Goal: Information Seeking & Learning: Check status

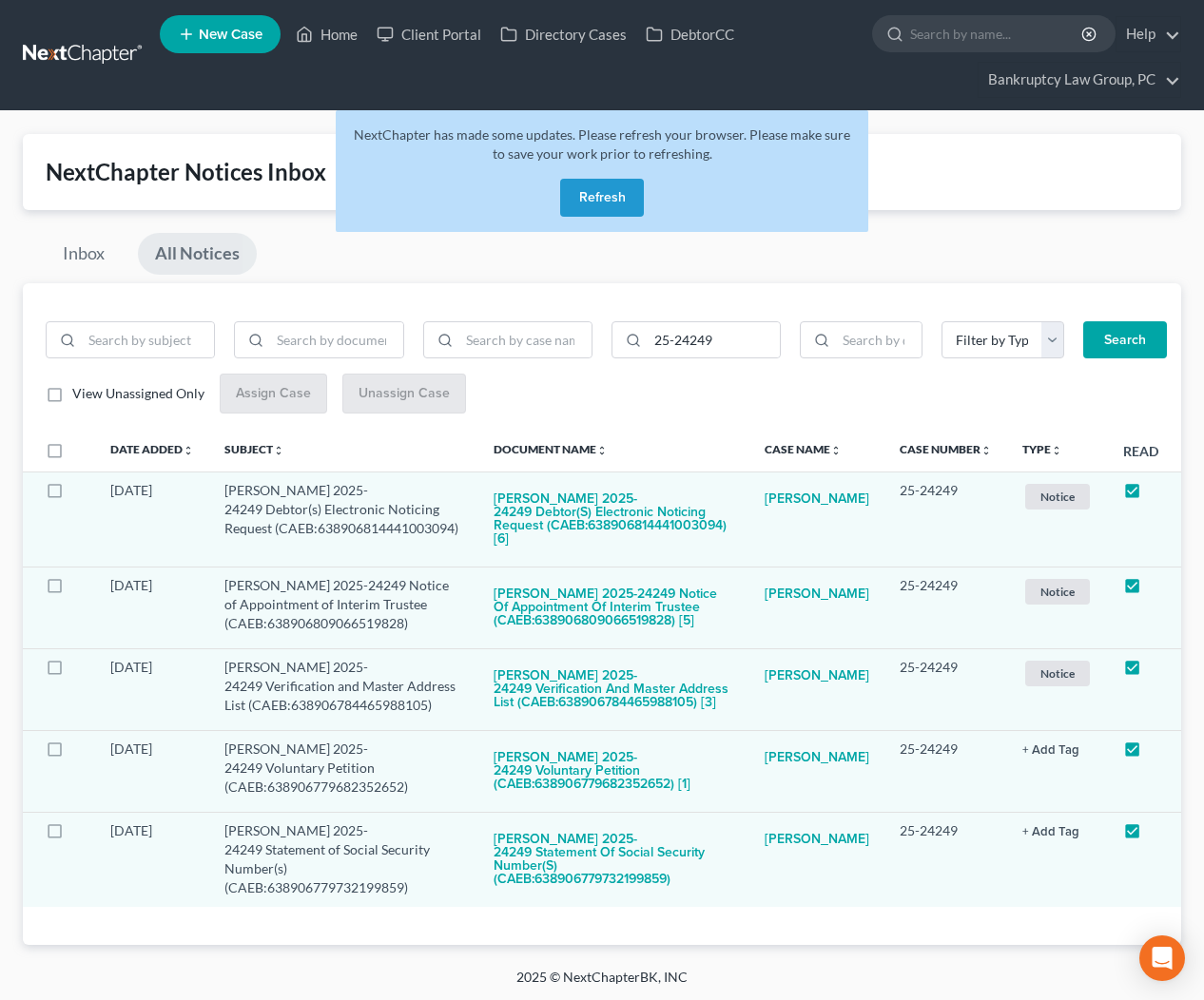
click at [604, 202] on button "Refresh" at bounding box center [602, 198] width 84 height 38
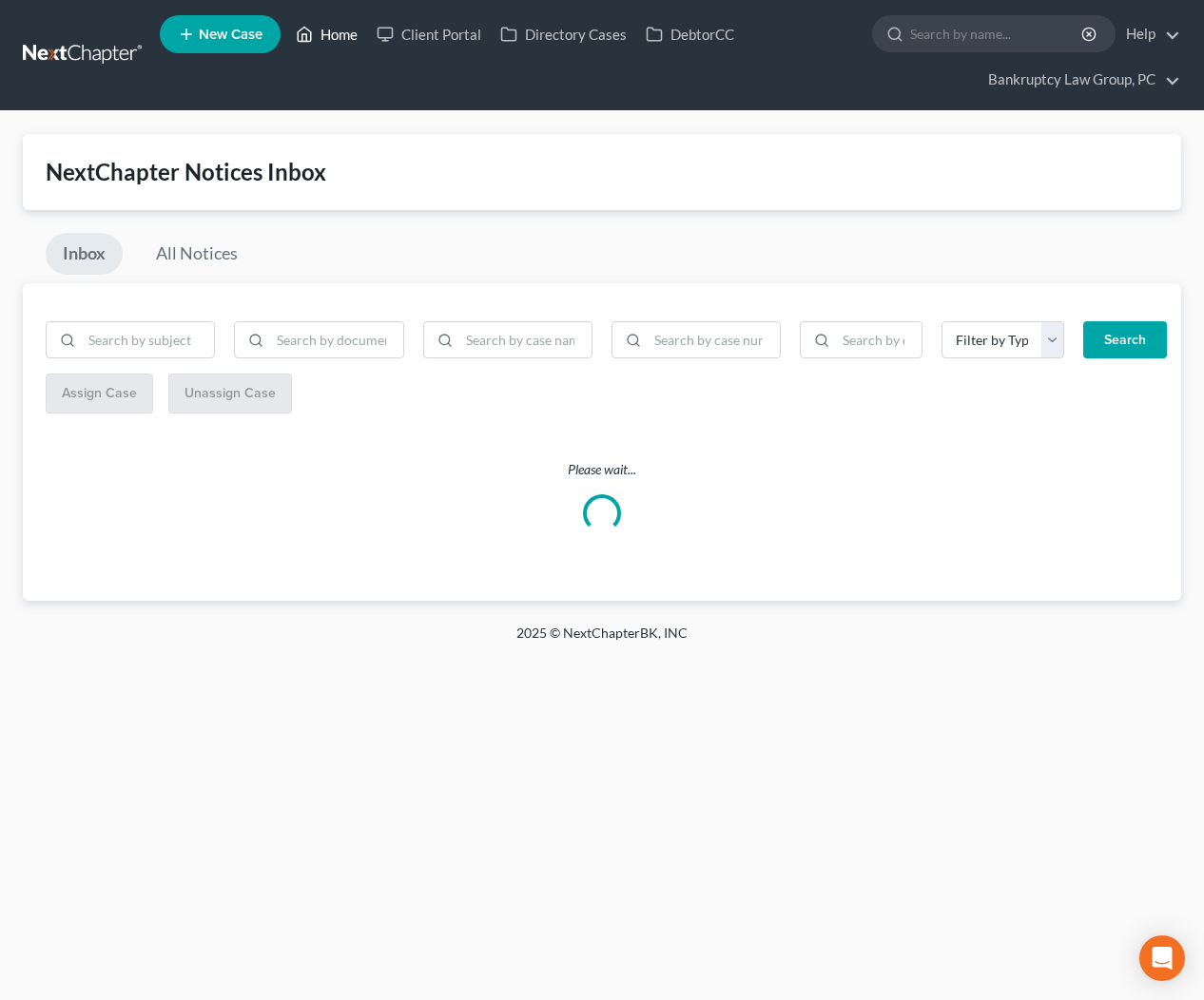
click at [337, 34] on link "Home" at bounding box center [326, 34] width 81 height 34
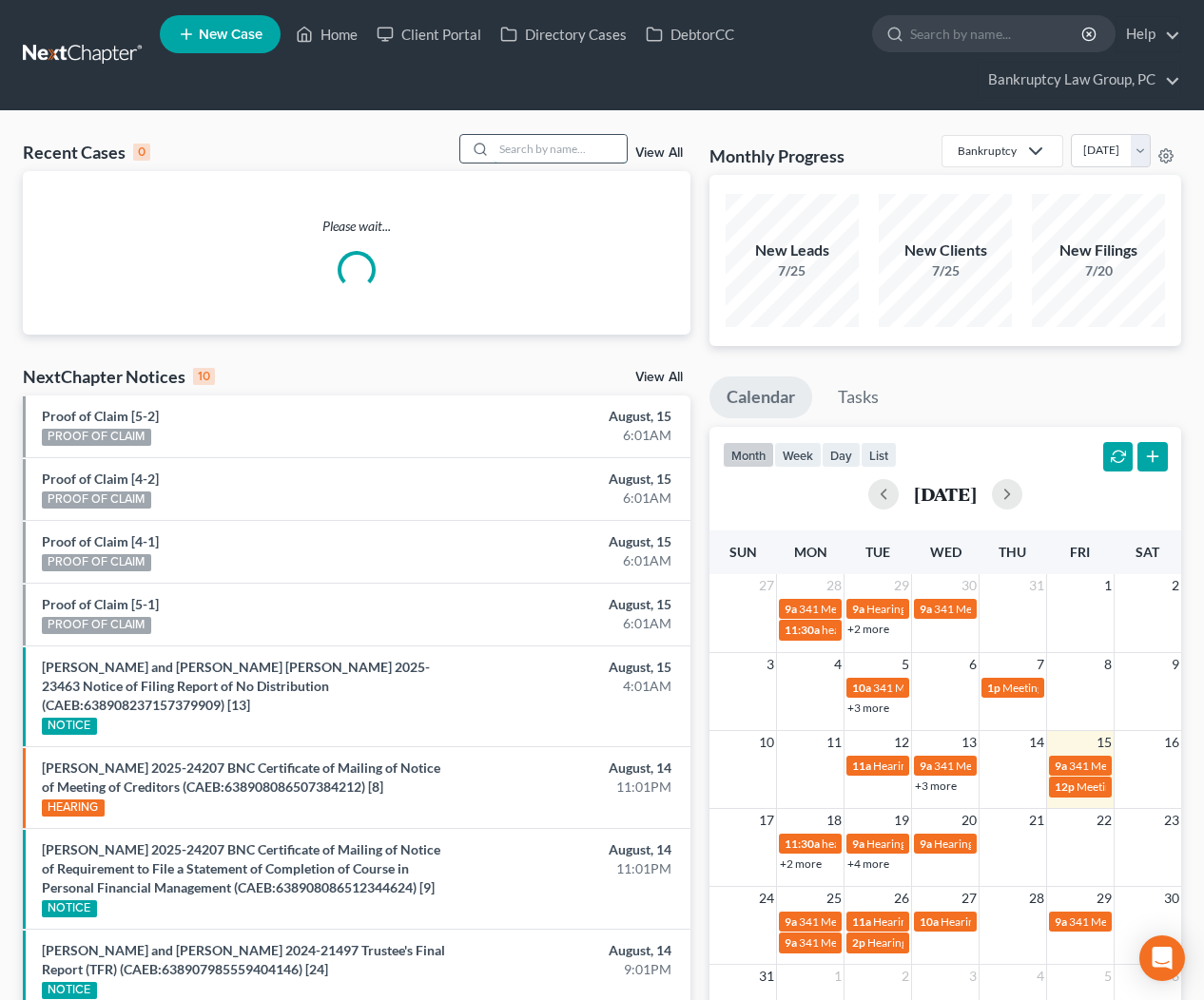
click at [574, 148] on input "search" at bounding box center [560, 148] width 133 height 28
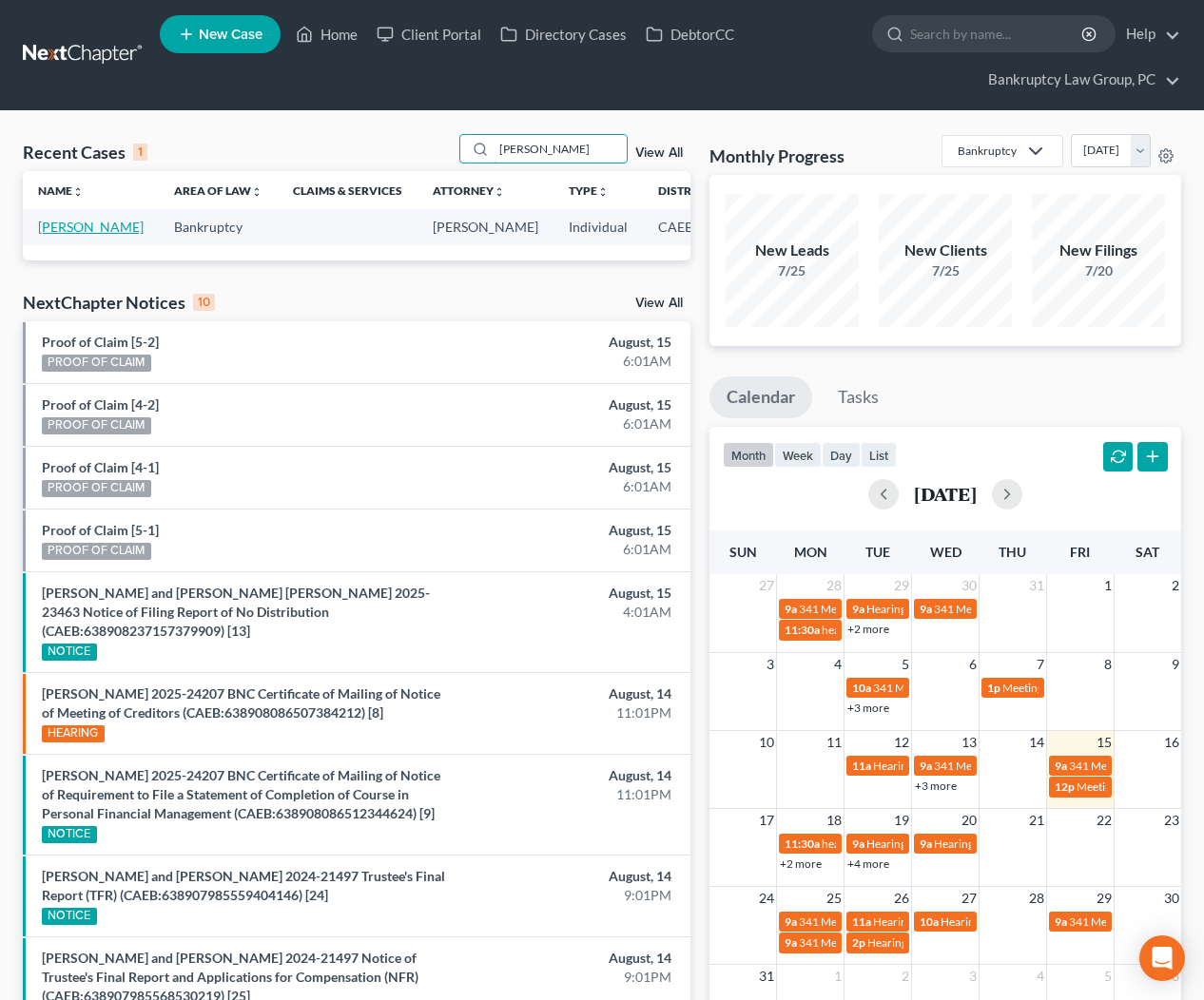
type input "[PERSON_NAME]"
click at [79, 228] on link "[PERSON_NAME]" at bounding box center [90, 226] width 106 height 16
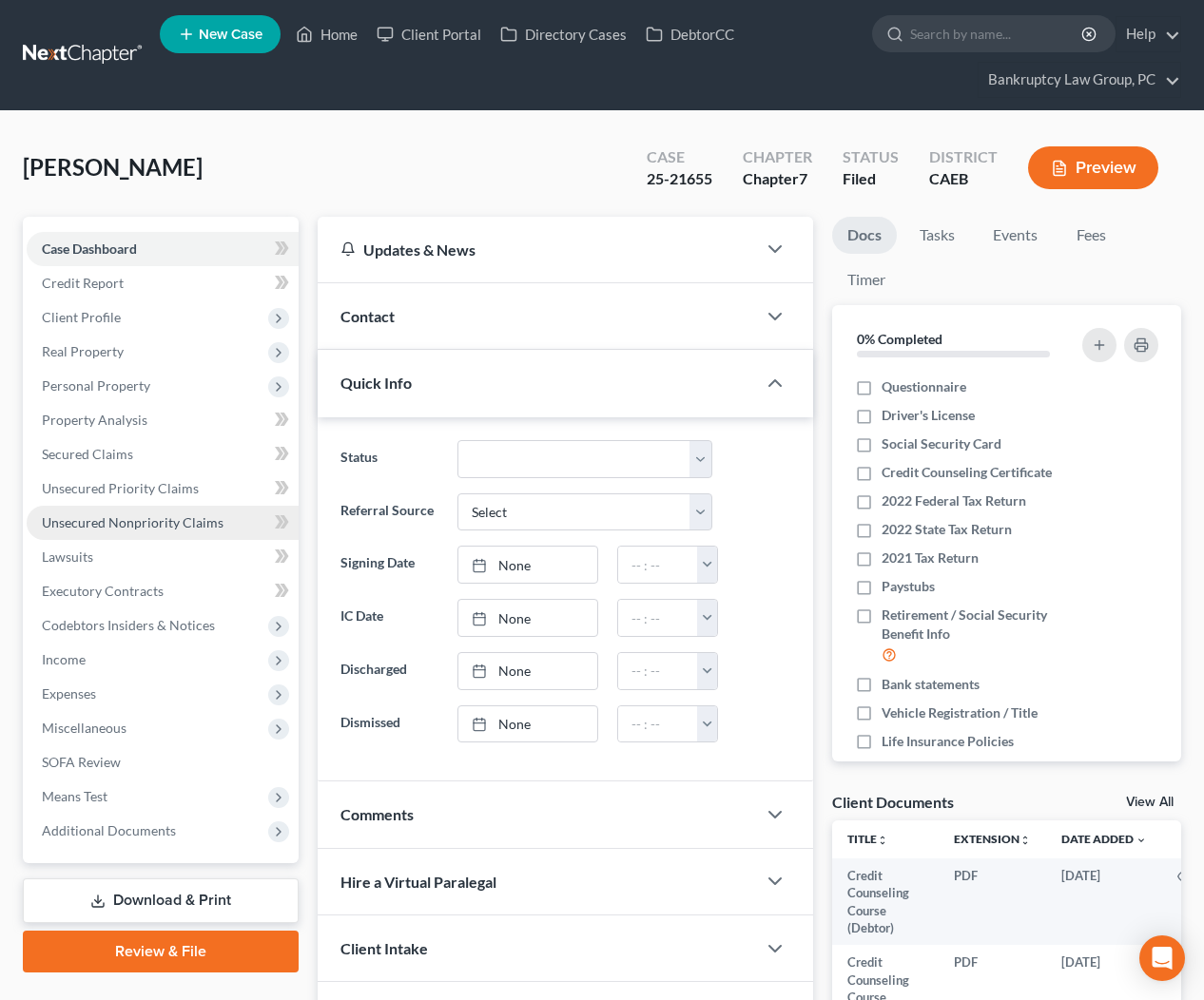
click at [157, 526] on span "Unsecured Nonpriority Claims" at bounding box center [132, 522] width 182 height 16
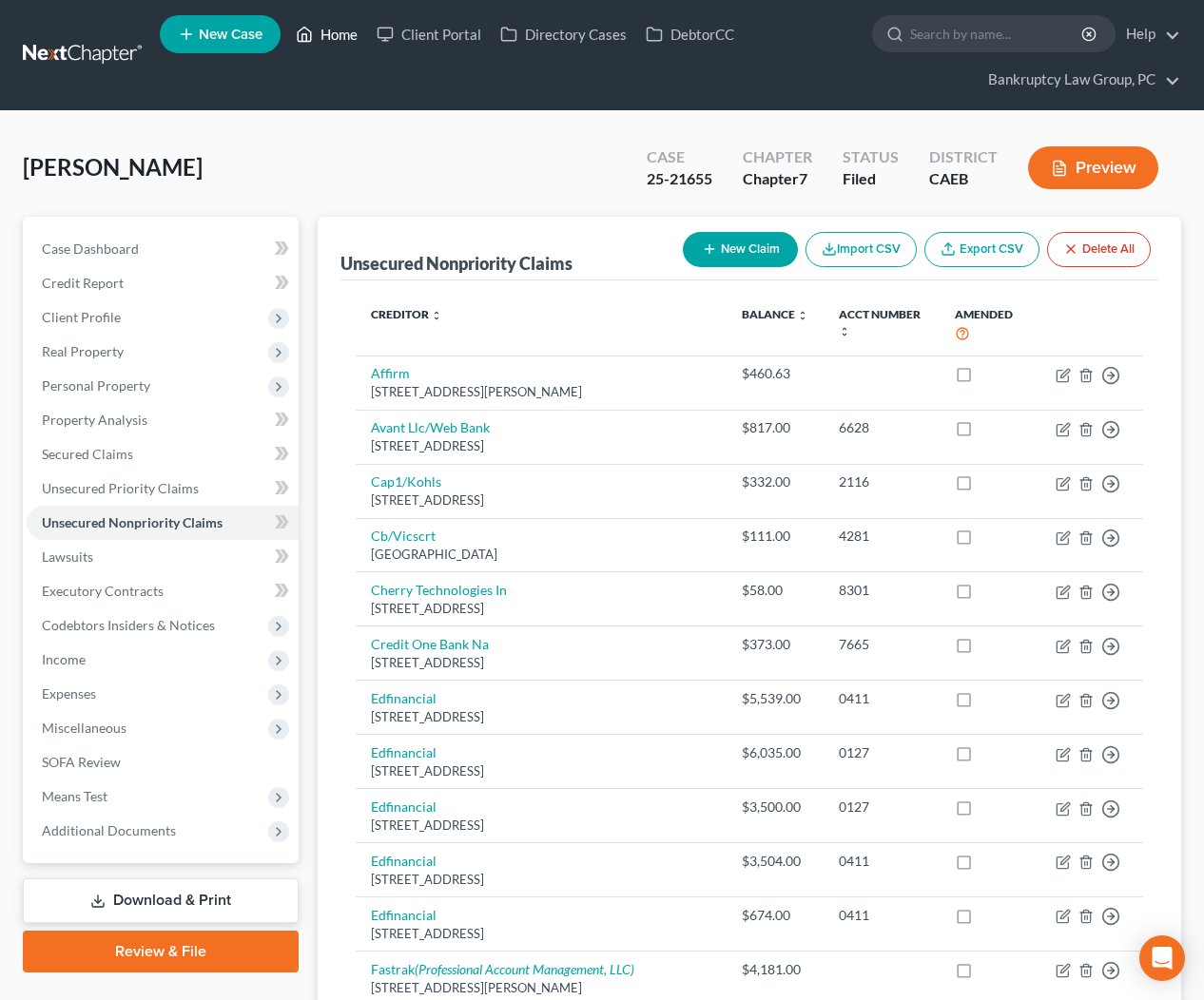
drag, startPoint x: 330, startPoint y: 38, endPoint x: 414, endPoint y: 103, distance: 106.2
click at [331, 38] on link "Home" at bounding box center [326, 34] width 81 height 34
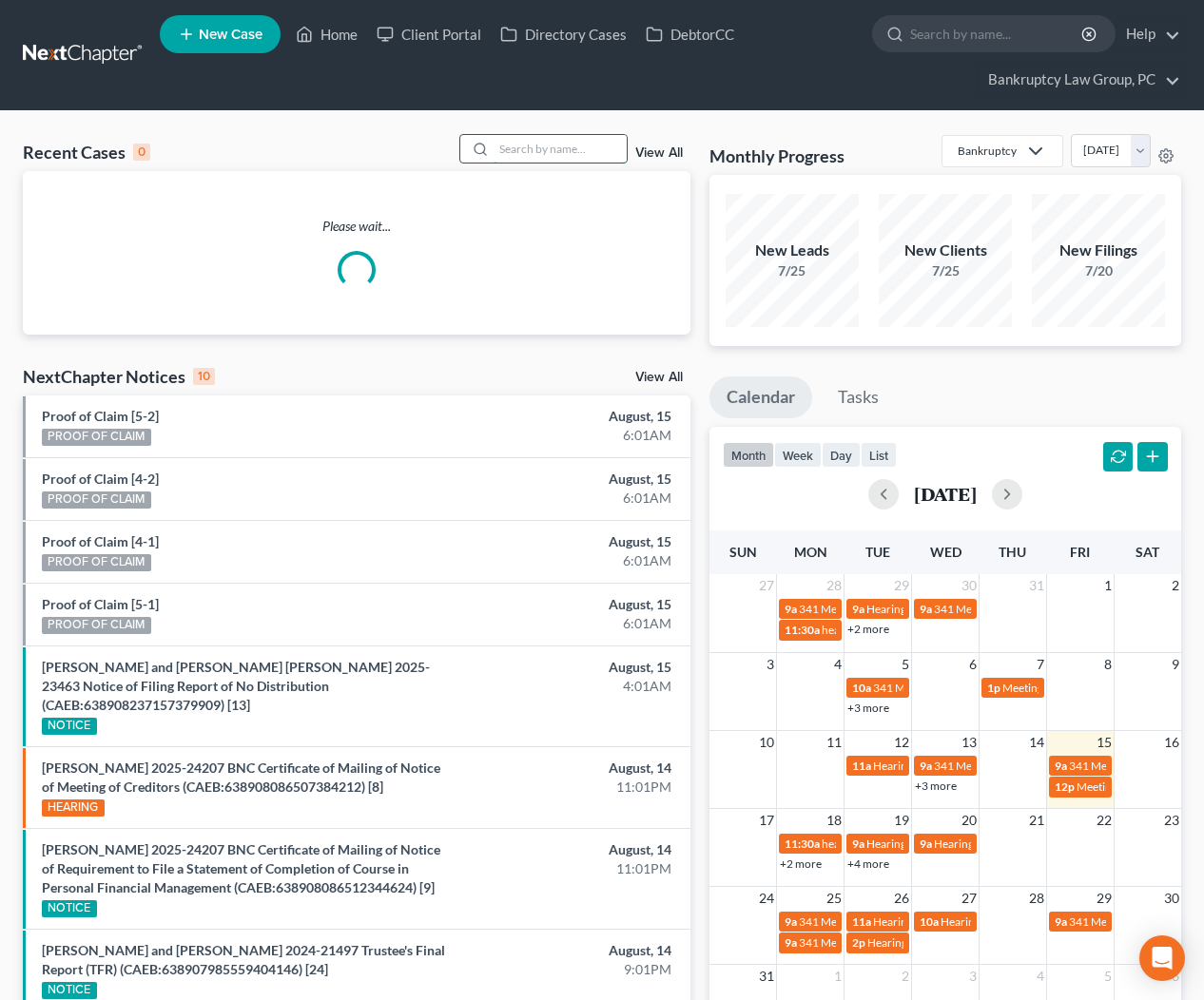
click at [557, 151] on input "search" at bounding box center [560, 148] width 133 height 28
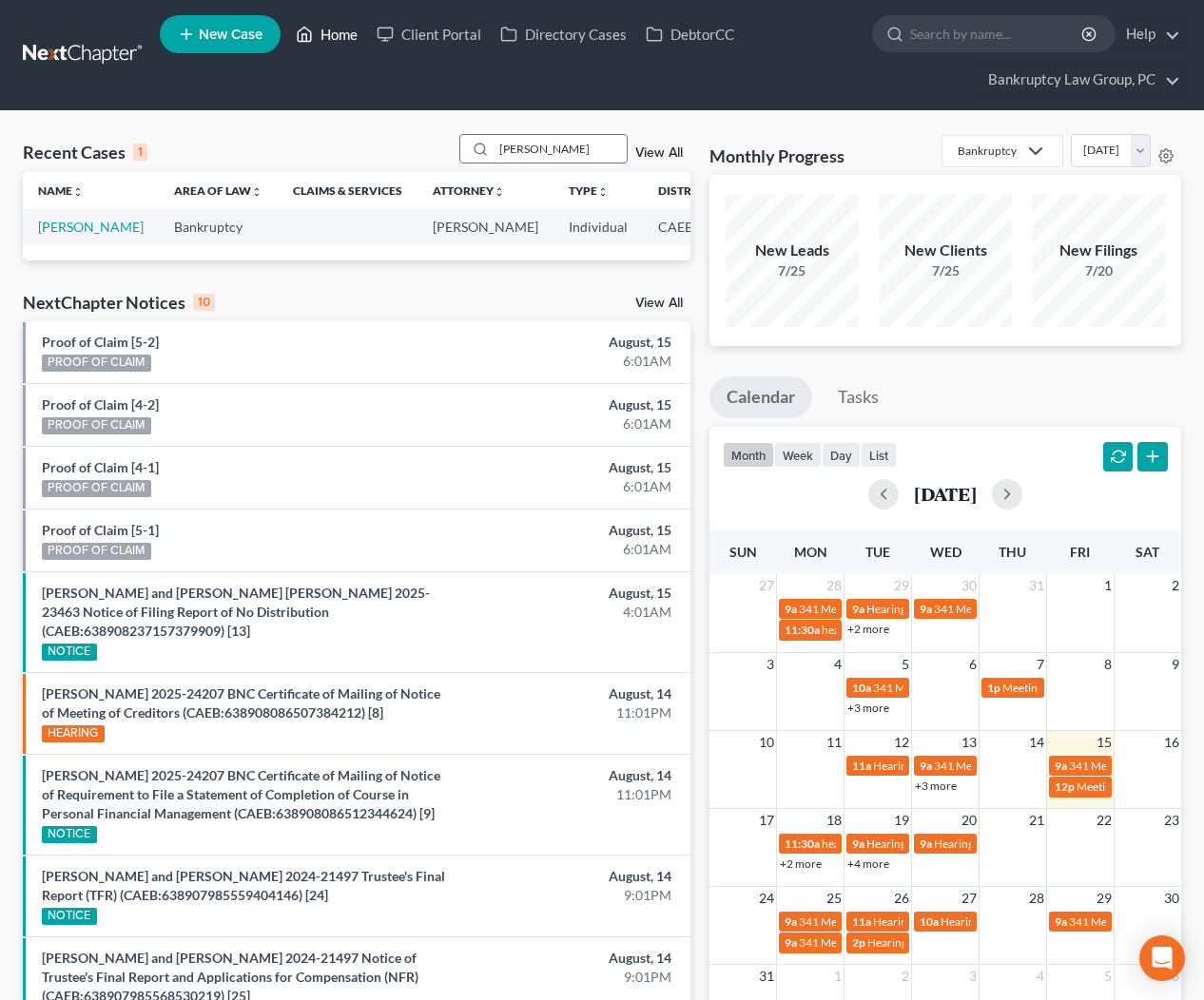
type input "hart"
click at [345, 29] on link "Home" at bounding box center [326, 34] width 81 height 34
click at [337, 36] on link "Home" at bounding box center [326, 34] width 81 height 34
click at [668, 310] on link "View All" at bounding box center [659, 303] width 48 height 13
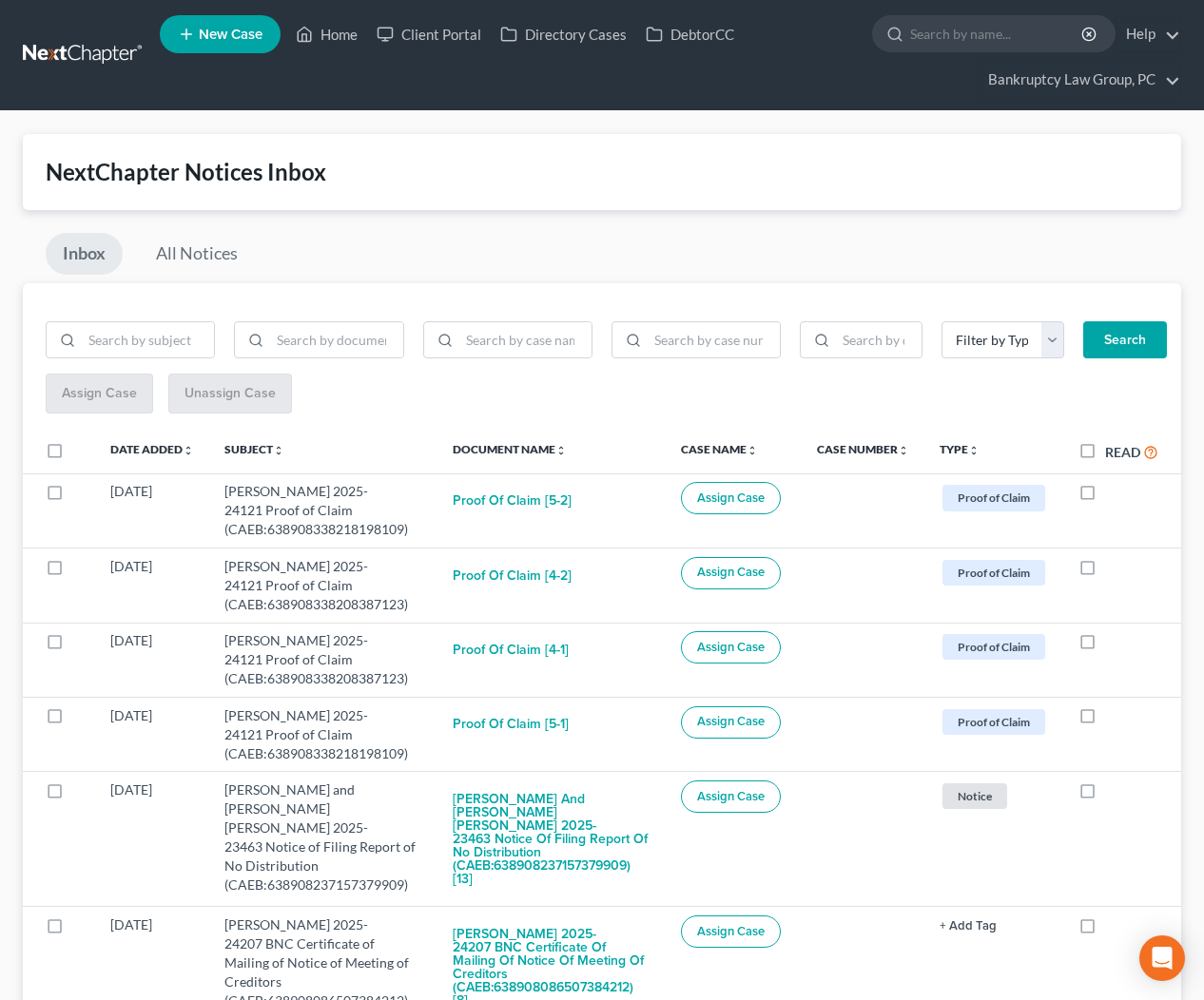
click at [1105, 454] on label "Read" at bounding box center [1132, 452] width 53 height 22
click at [1113, 453] on input "Read" at bounding box center [1118, 447] width 12 height 12
checkbox input "true"
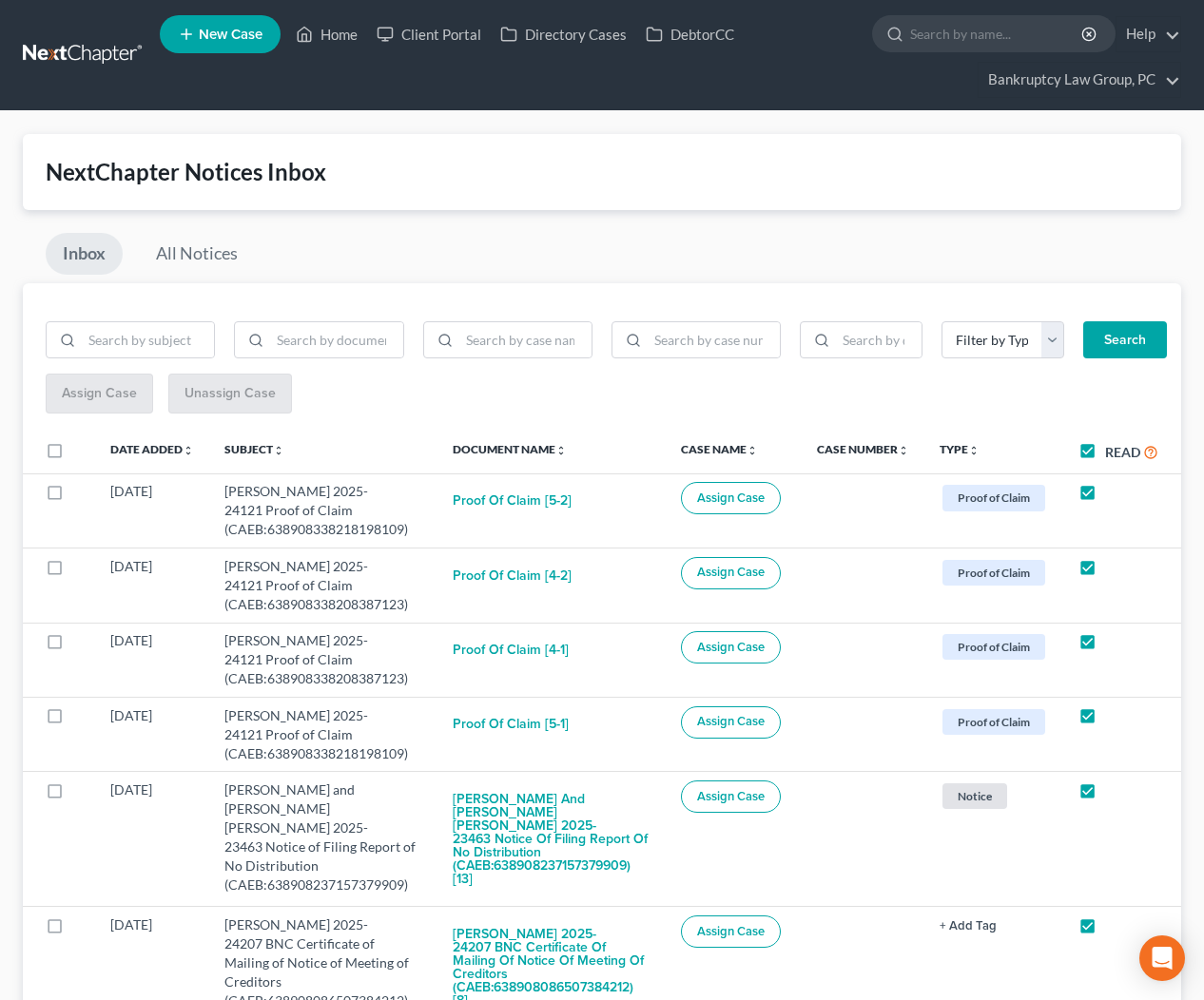
checkbox input "true"
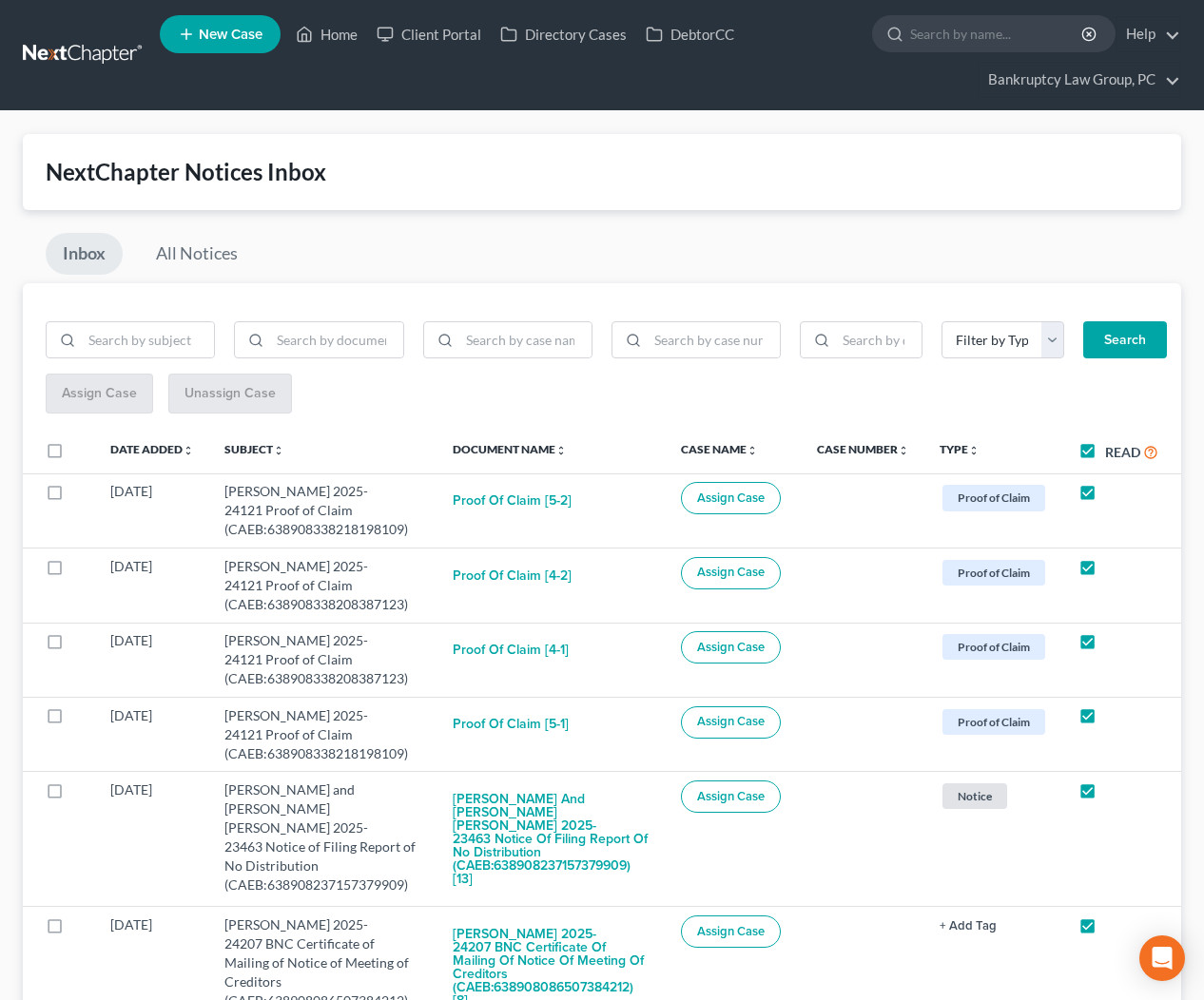
checkbox input "true"
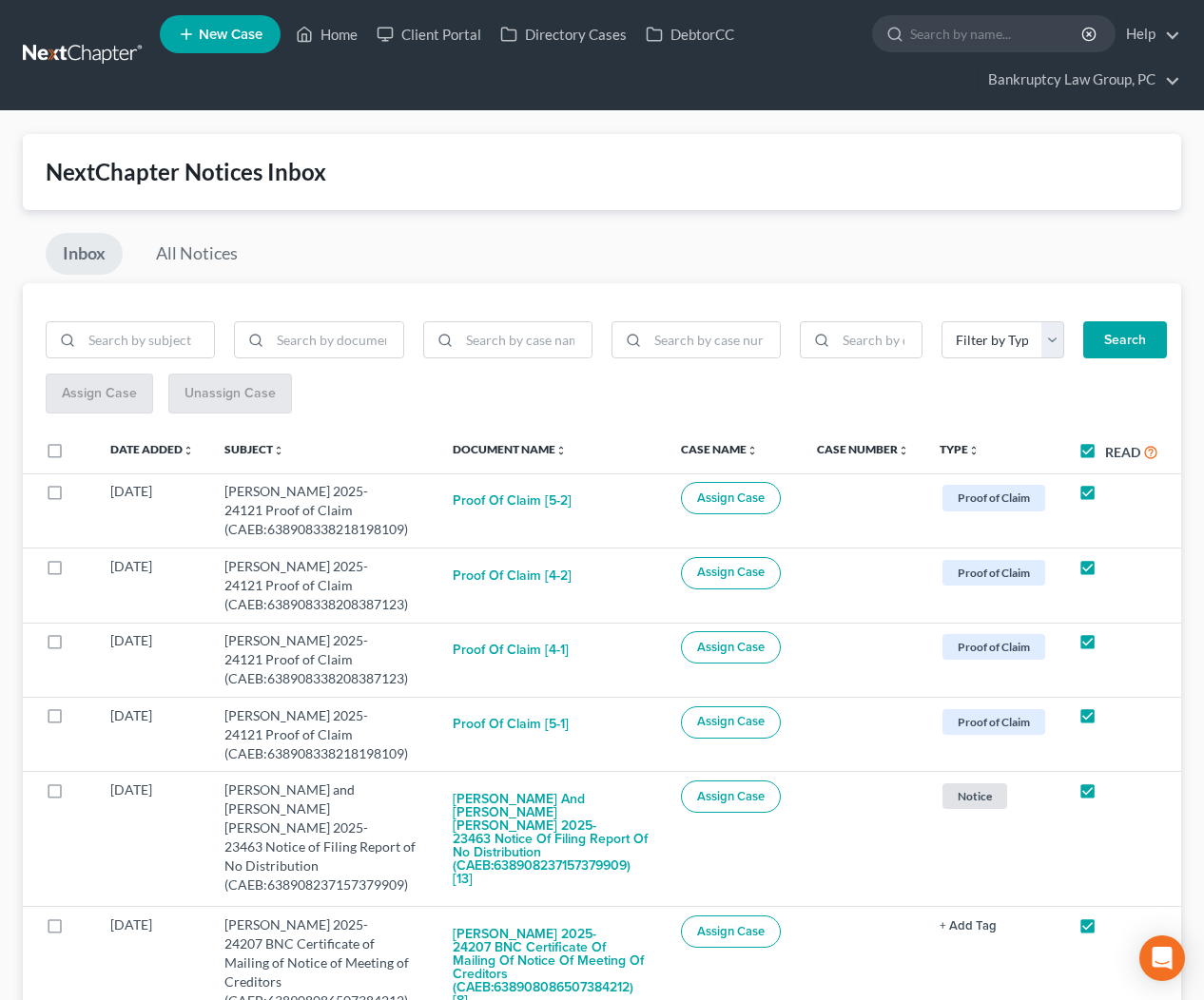
checkbox input "true"
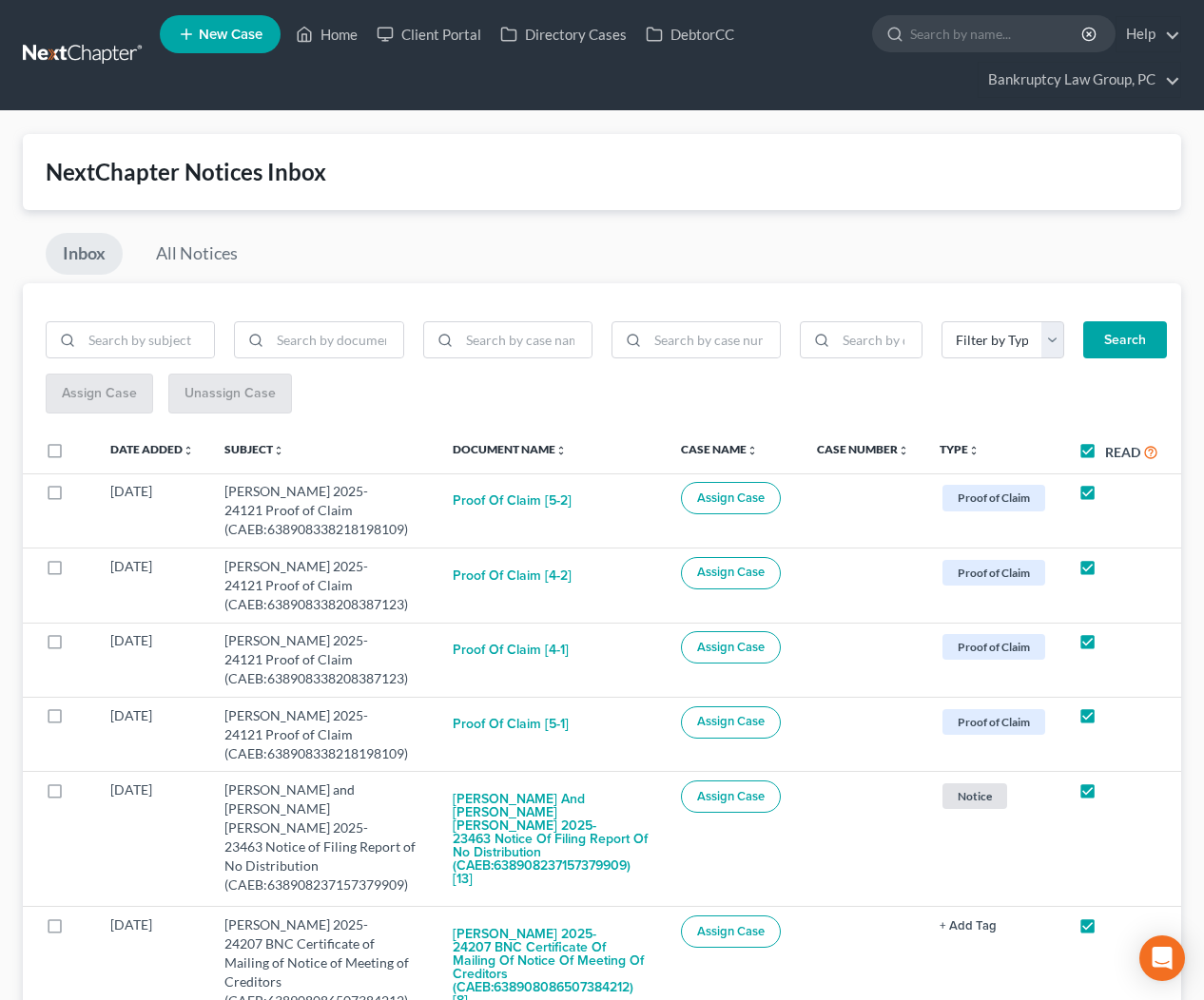
checkbox input "true"
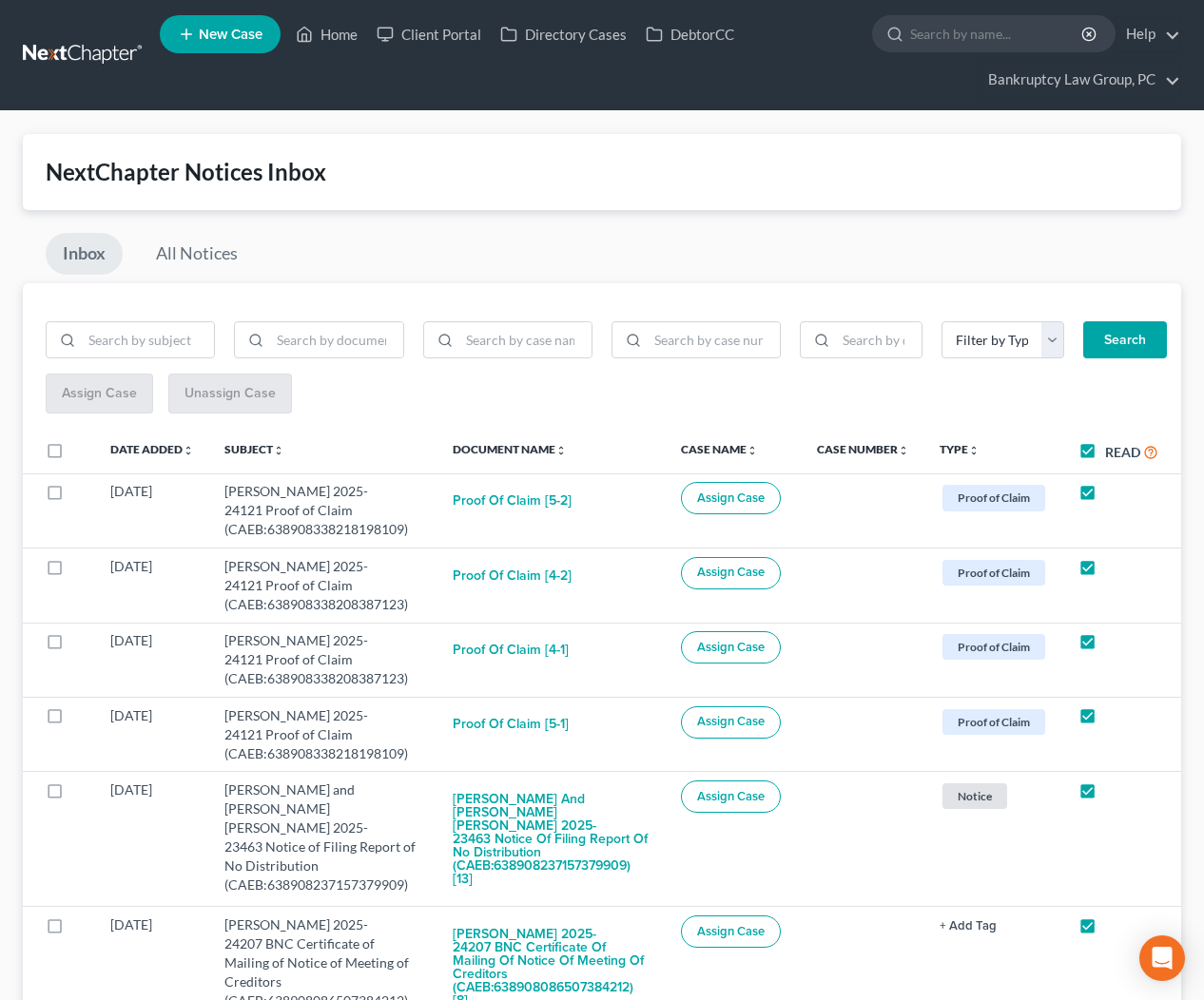
checkbox input "true"
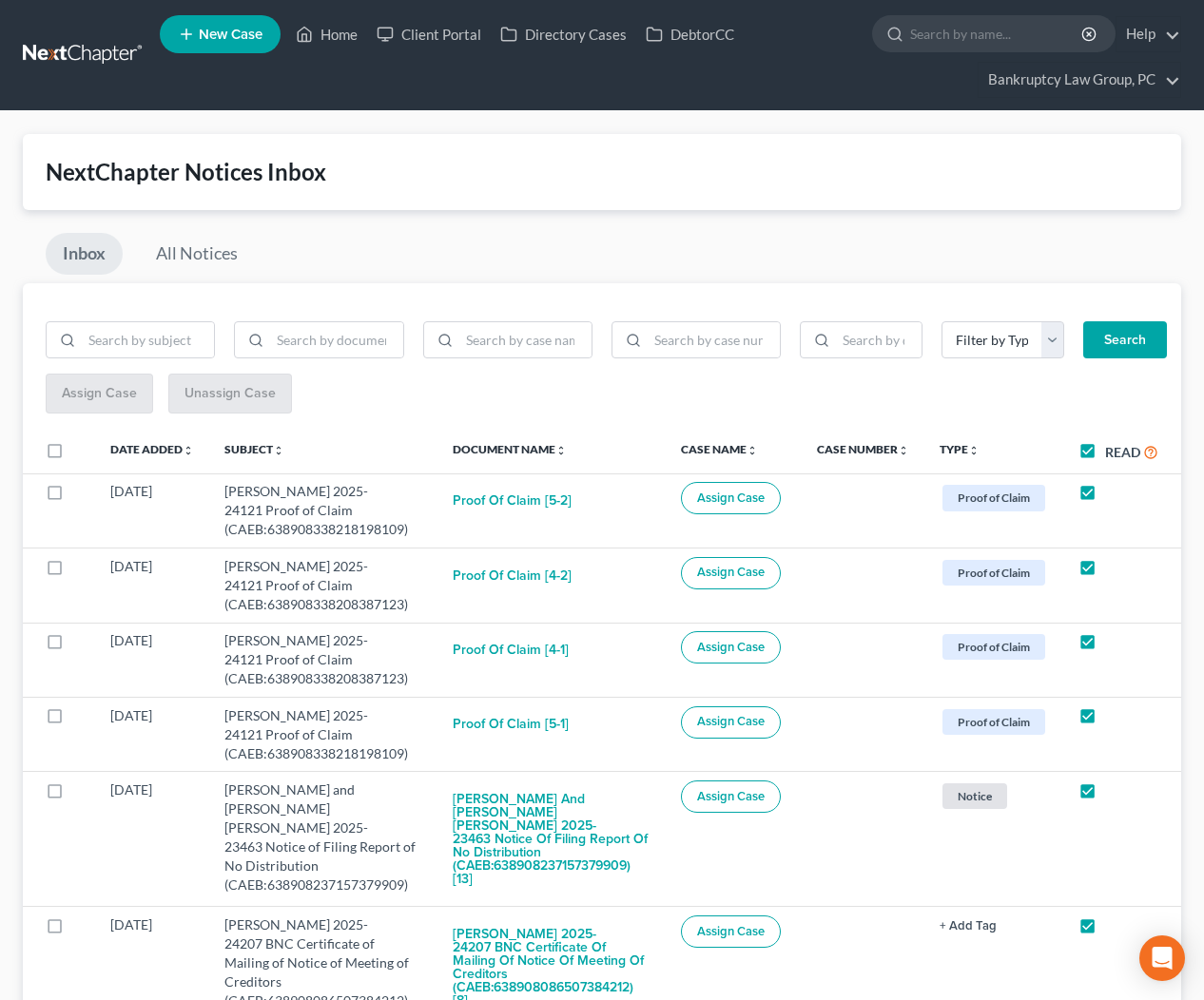
checkbox input "true"
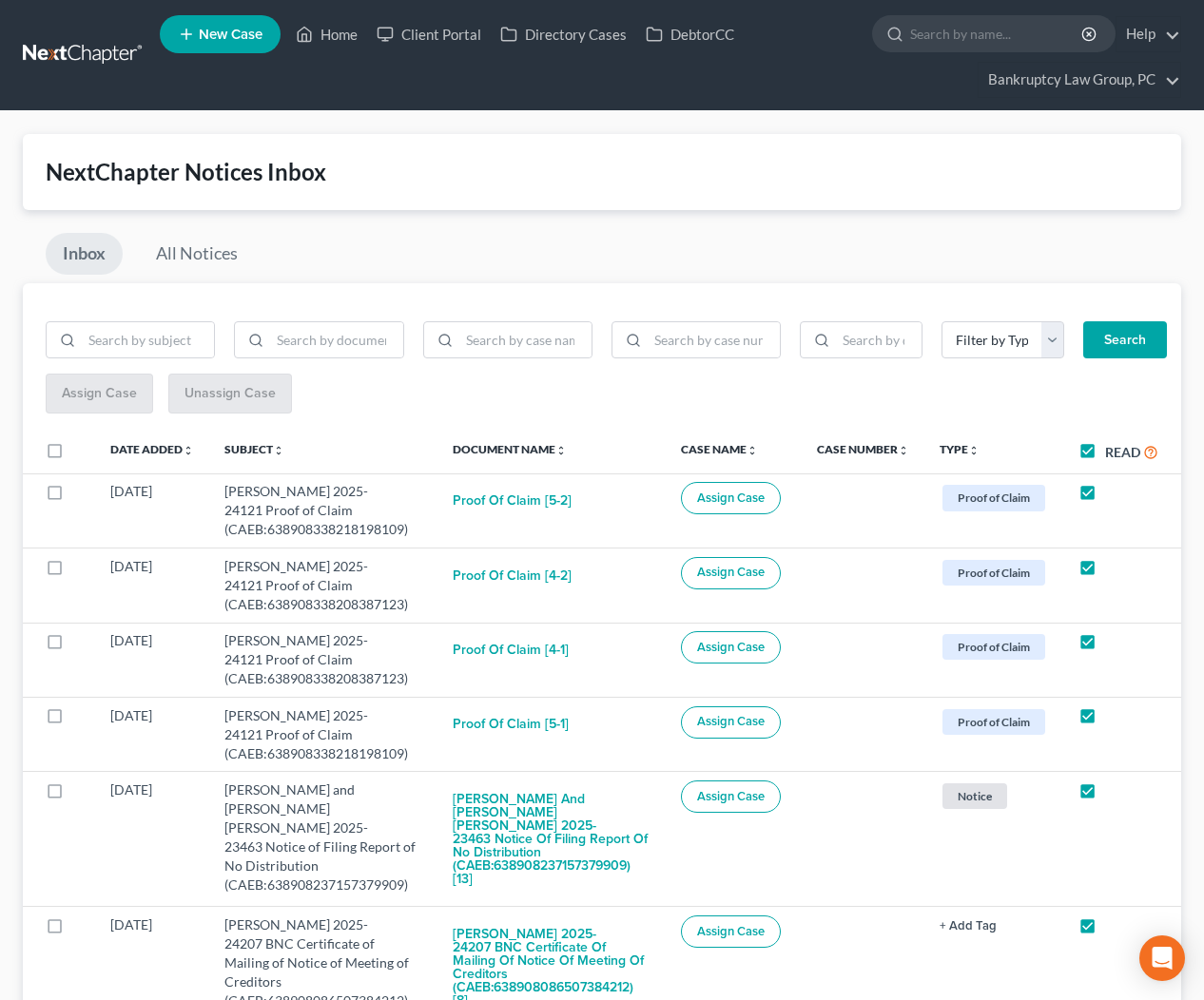
checkbox input "true"
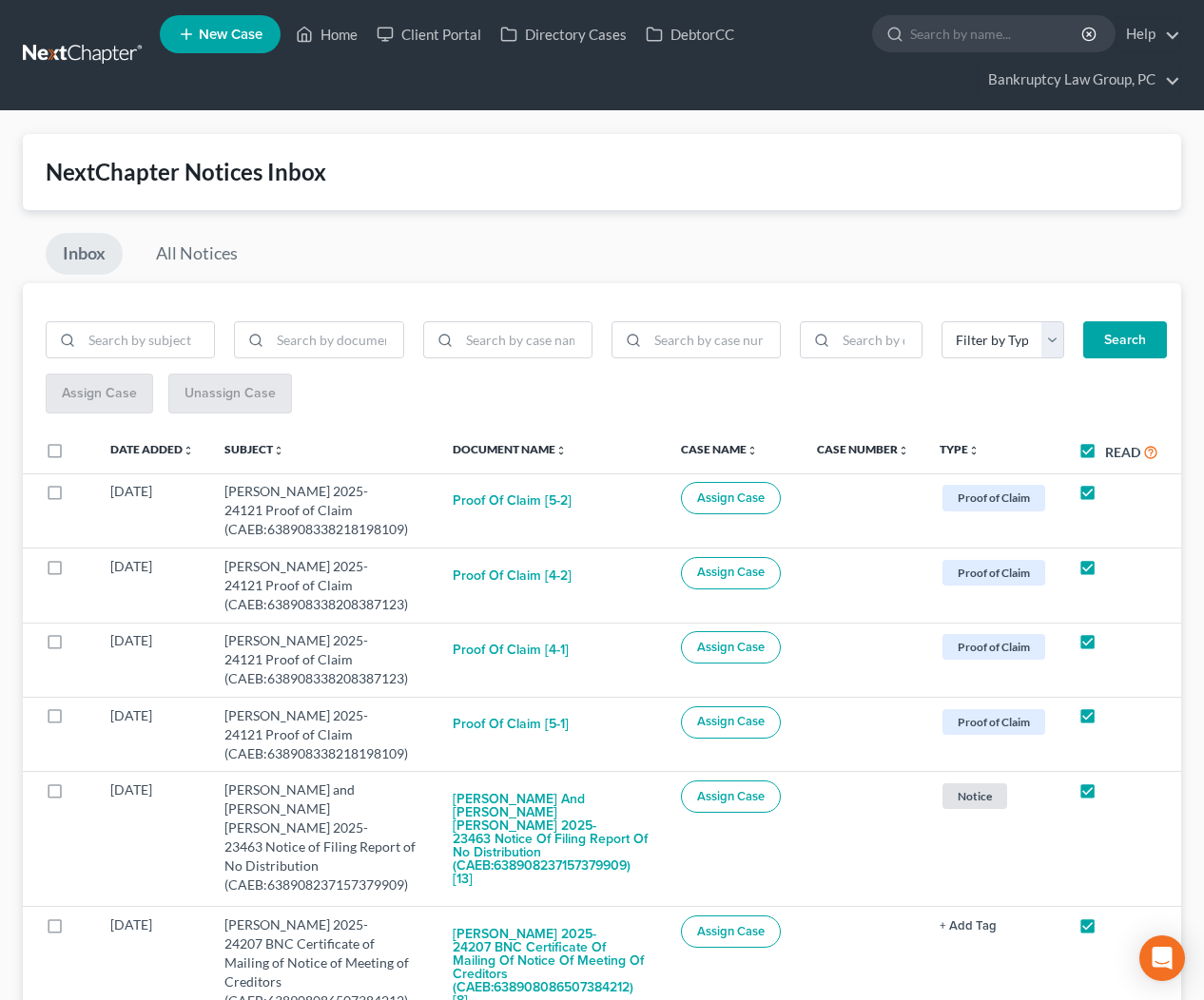
checkbox input "true"
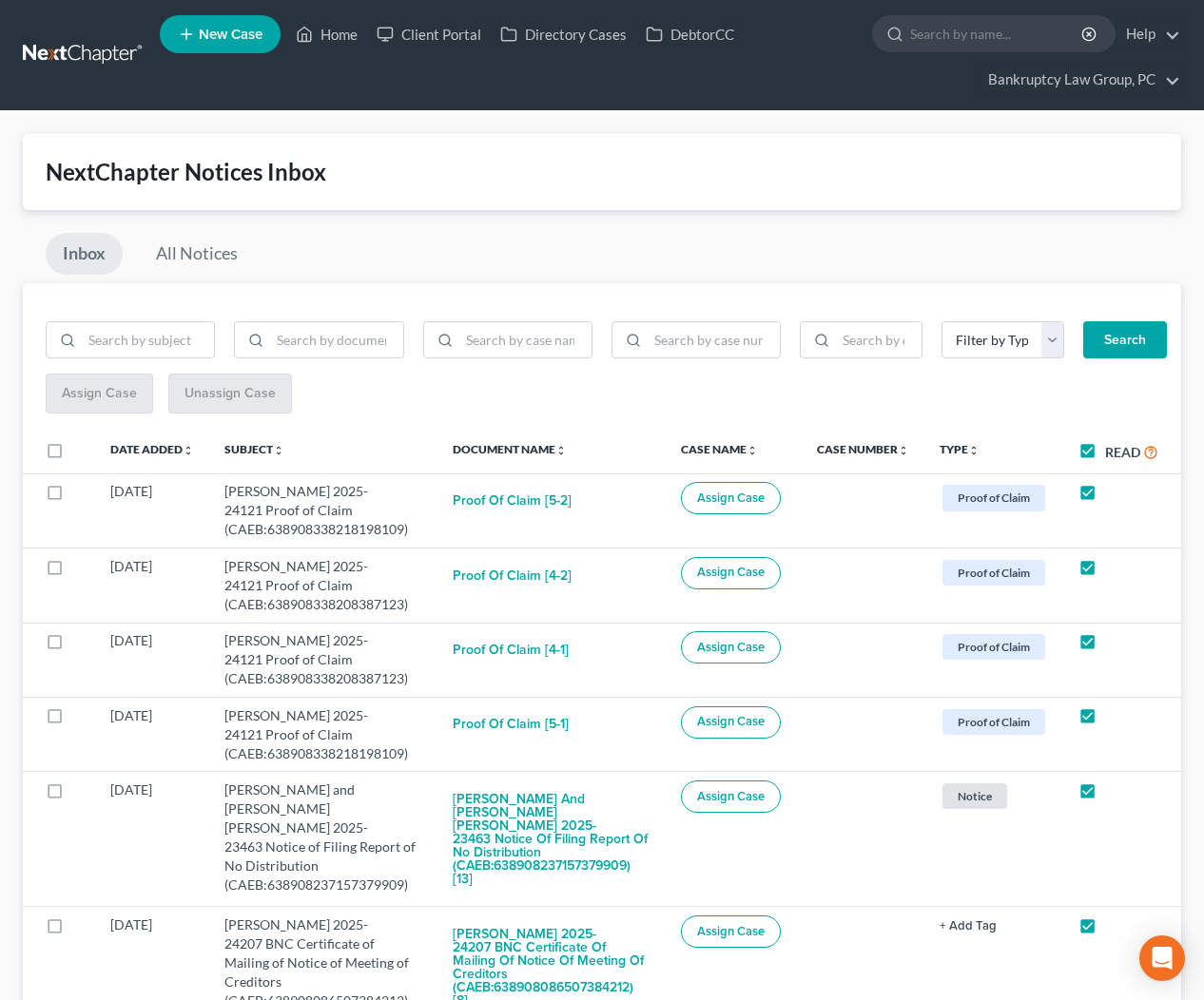
checkbox input "true"
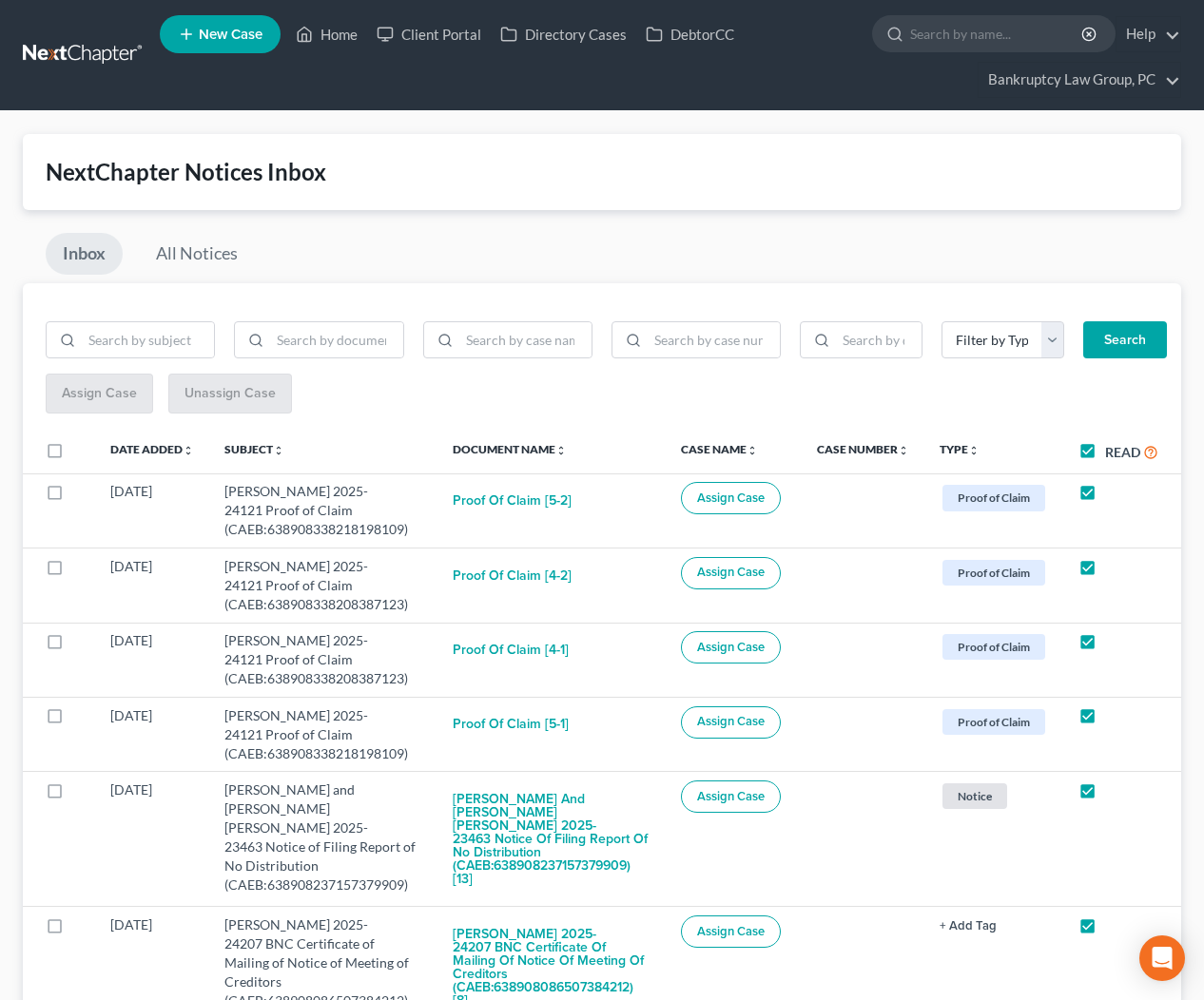
checkbox input "true"
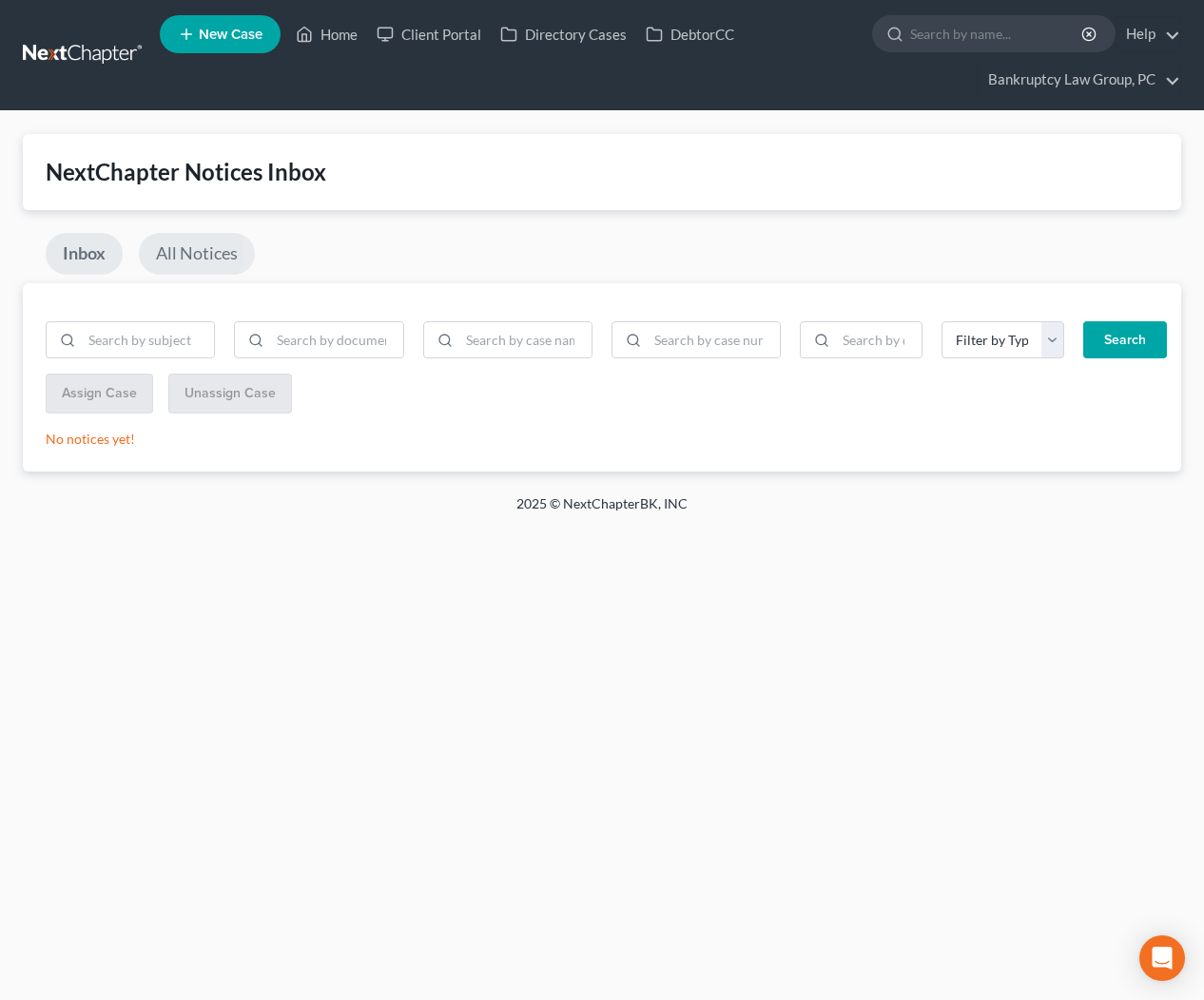
click at [214, 255] on link "All Notices" at bounding box center [197, 254] width 116 height 42
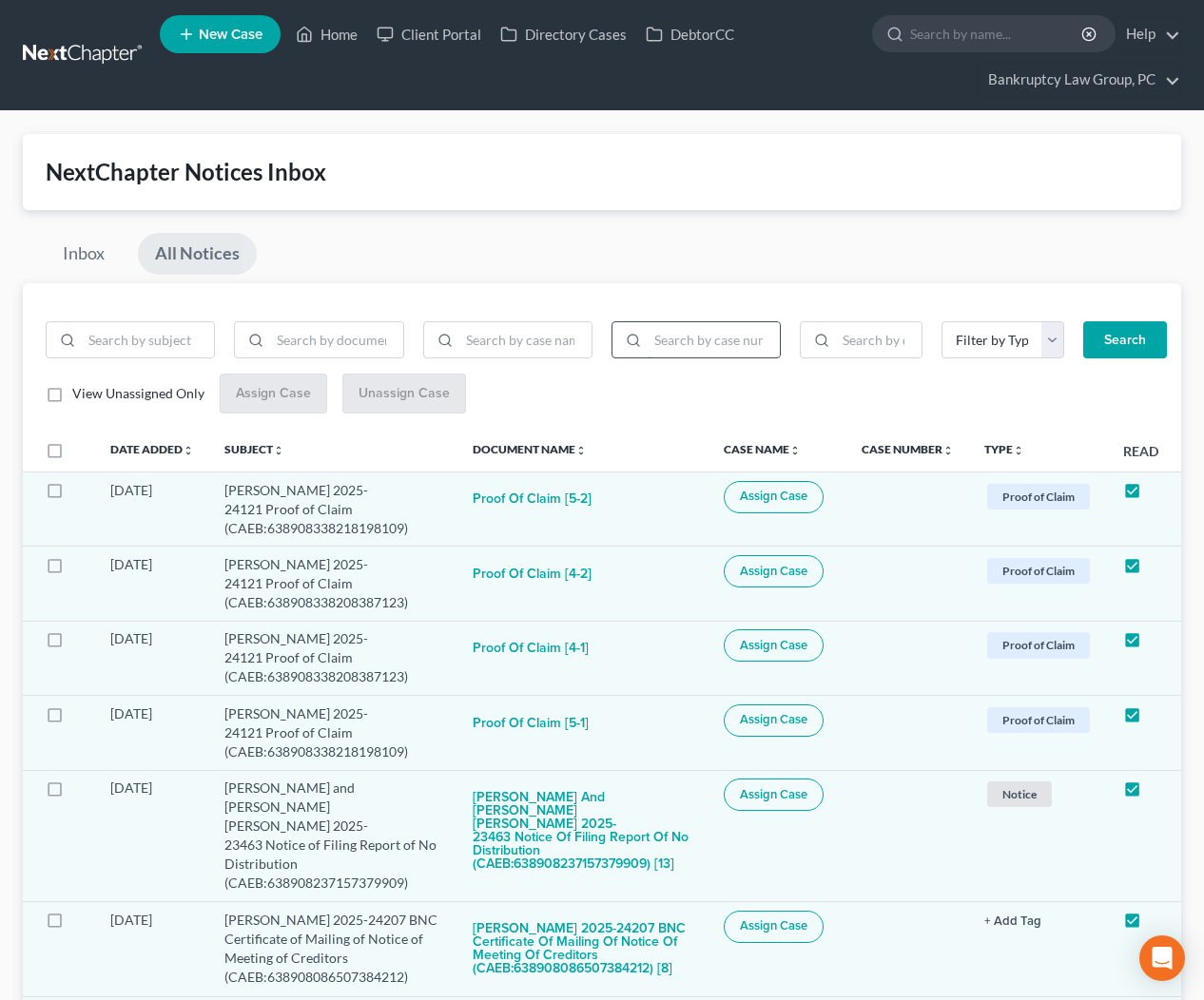
click at [693, 348] on input "search" at bounding box center [713, 340] width 132 height 36
type input "25-23464"
click at [1109, 341] on button "Search" at bounding box center [1125, 340] width 84 height 38
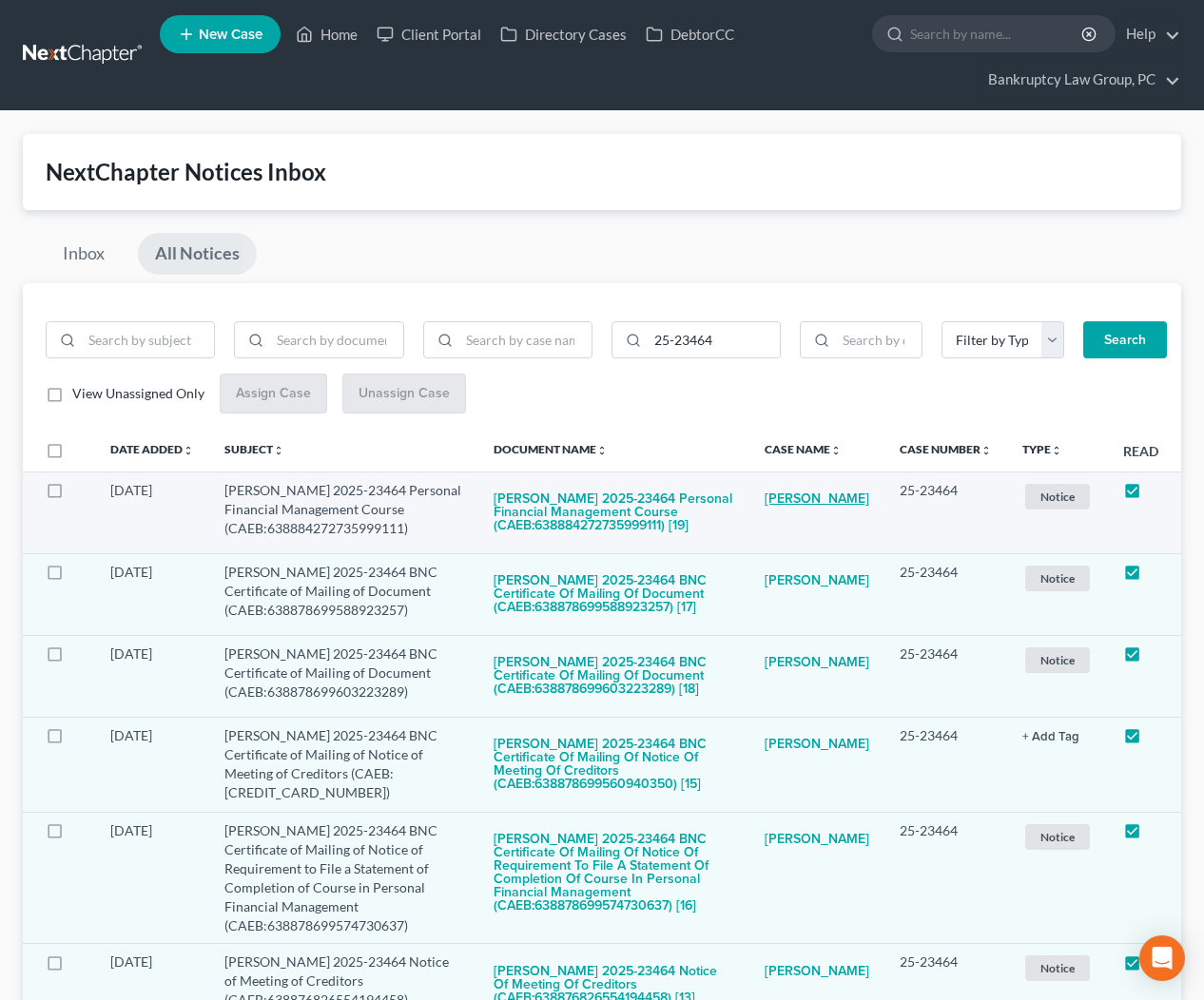
click at [821, 500] on link "Donald Hart Jr" at bounding box center [817, 500] width 105 height 38
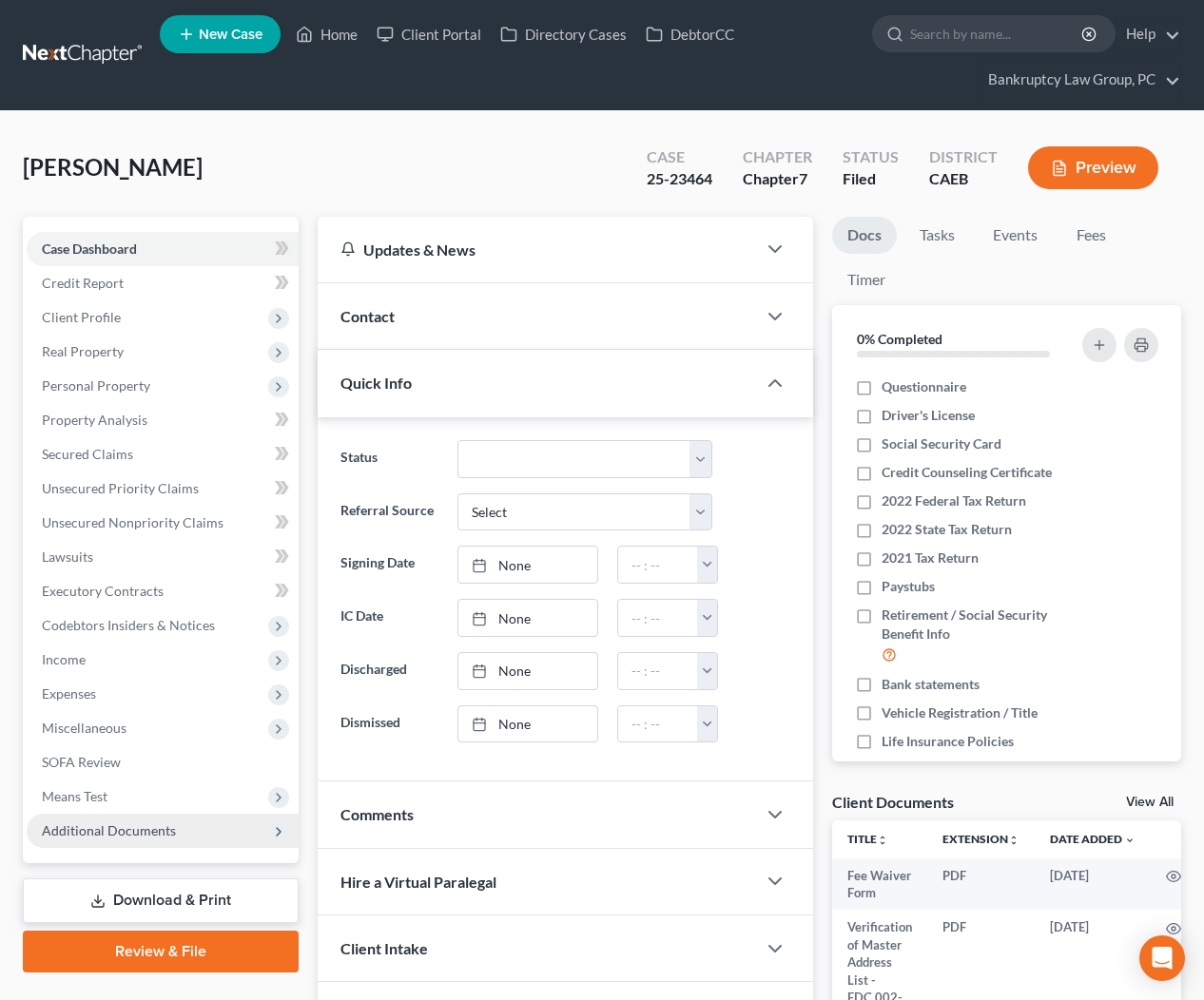
click at [171, 820] on span "Additional Documents" at bounding box center [163, 831] width 272 height 34
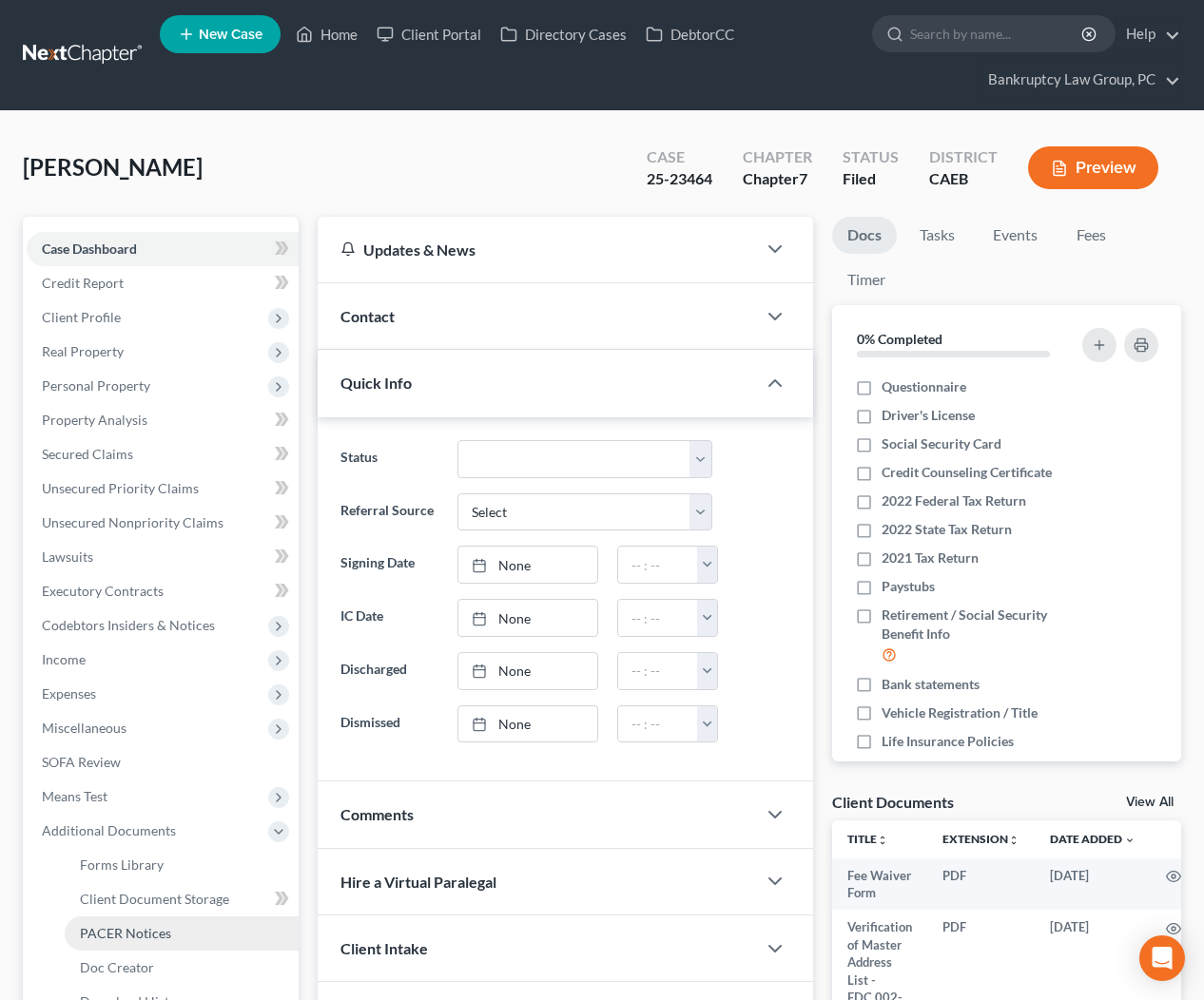
click at [146, 933] on span "PACER Notices" at bounding box center [126, 933] width 91 height 16
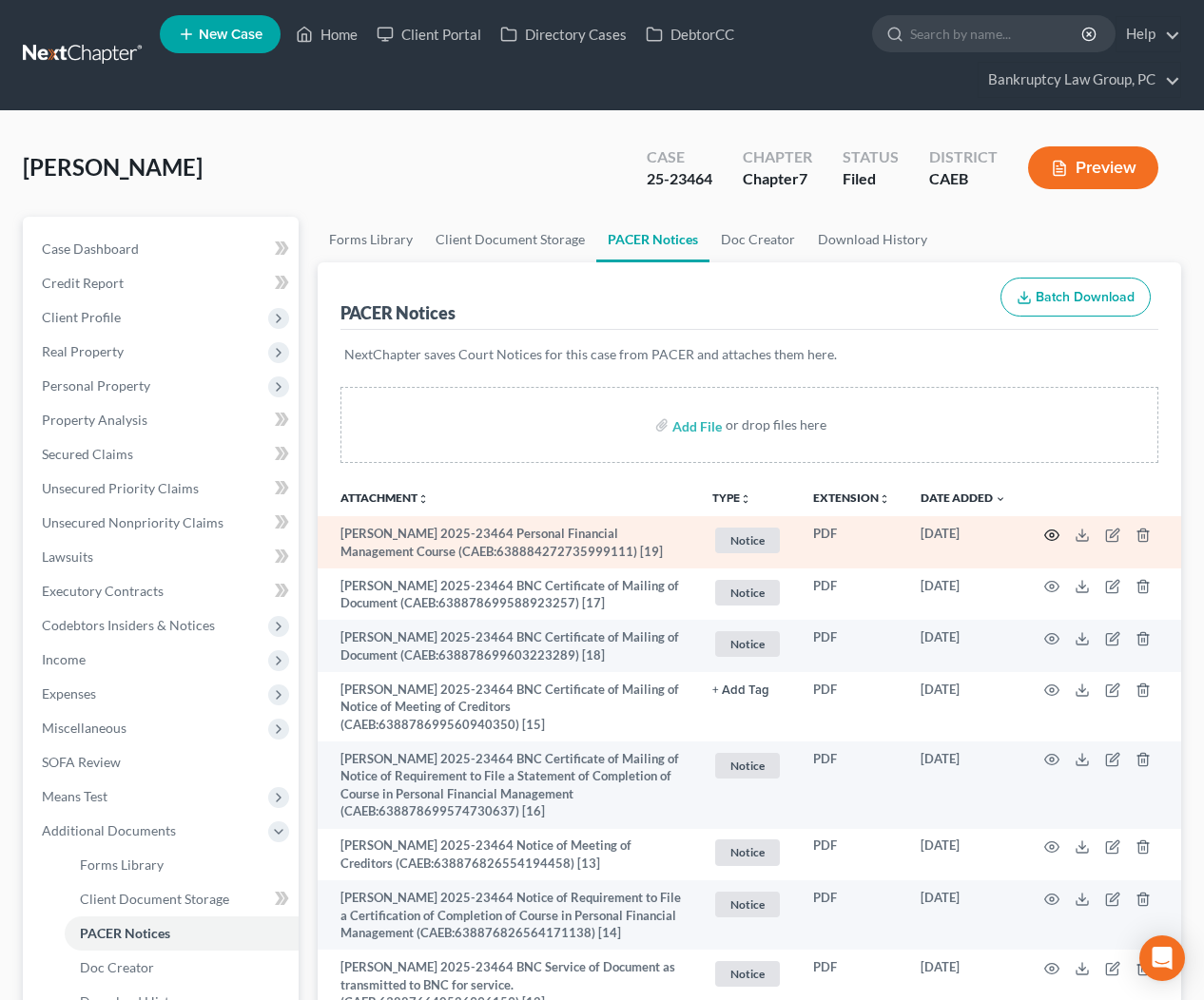
click at [1053, 537] on icon "button" at bounding box center [1052, 535] width 15 height 15
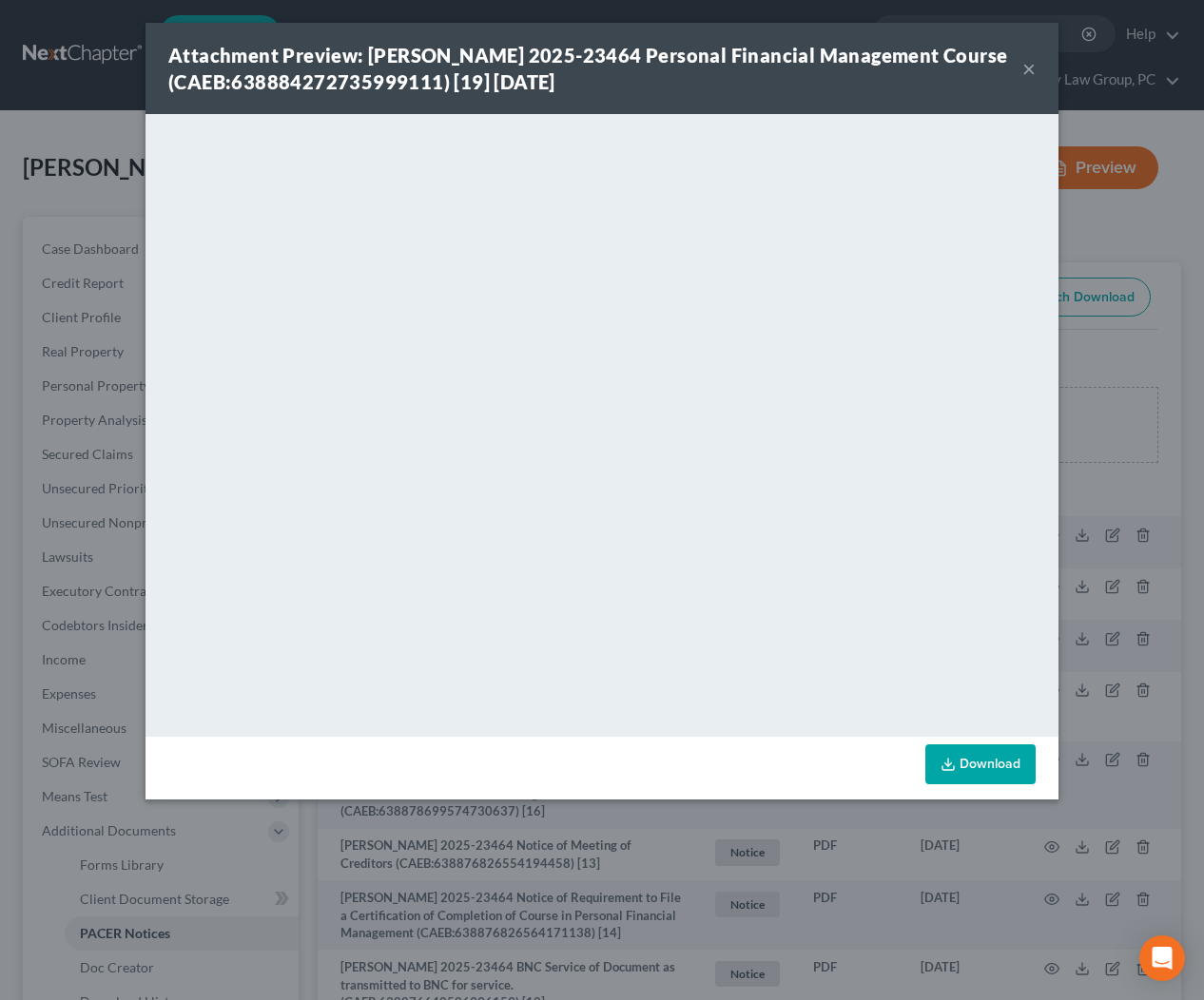
click at [1035, 75] on button "×" at bounding box center [1029, 68] width 13 height 23
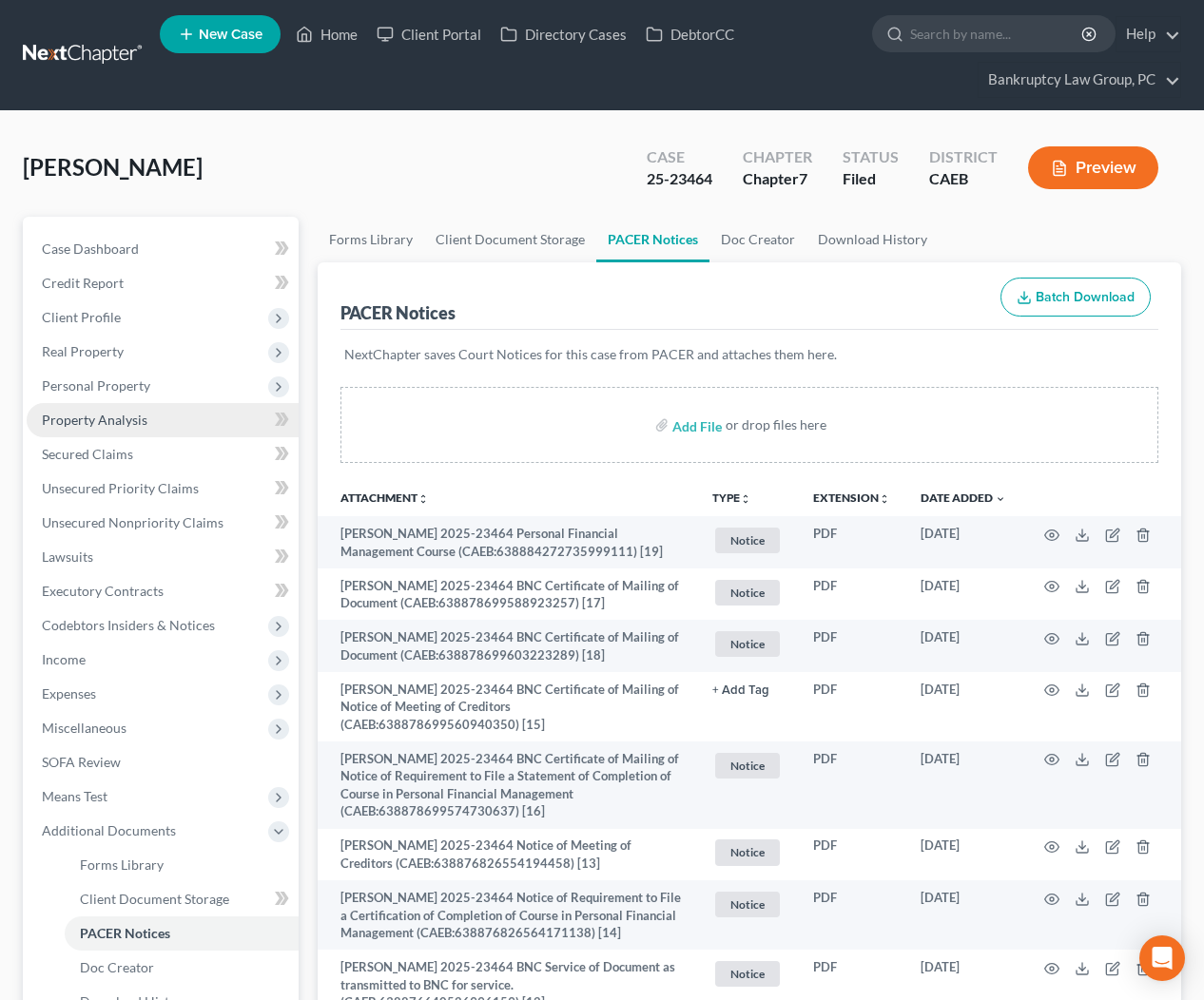
click at [133, 419] on span "Property Analysis" at bounding box center [94, 419] width 106 height 16
